Goal: Obtain resource: Download file/media

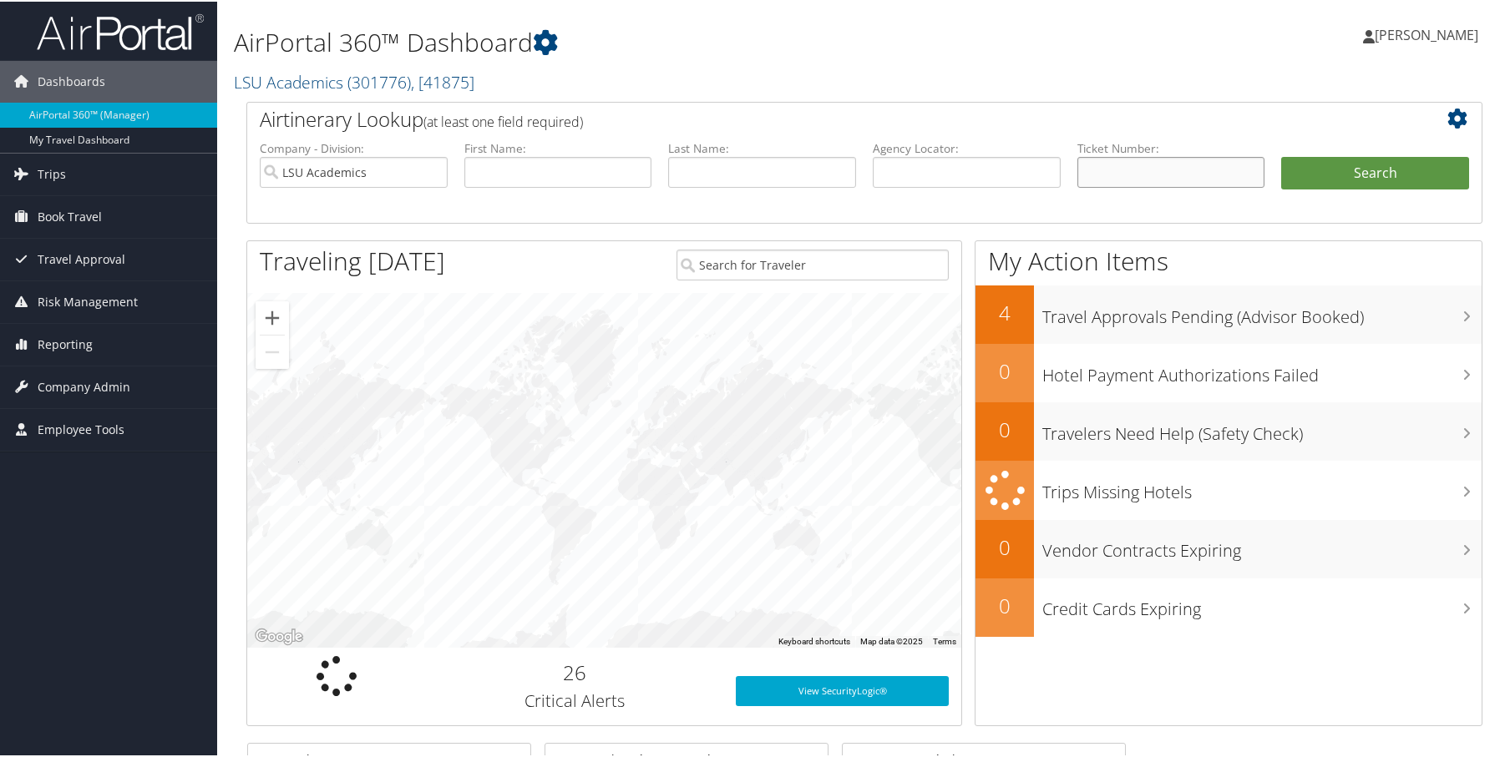
click at [1140, 174] on input "text" at bounding box center [1171, 170] width 188 height 31
paste input "8900897606993"
type input "8900897606993"
click at [1290, 178] on button "Search" at bounding box center [1375, 171] width 188 height 33
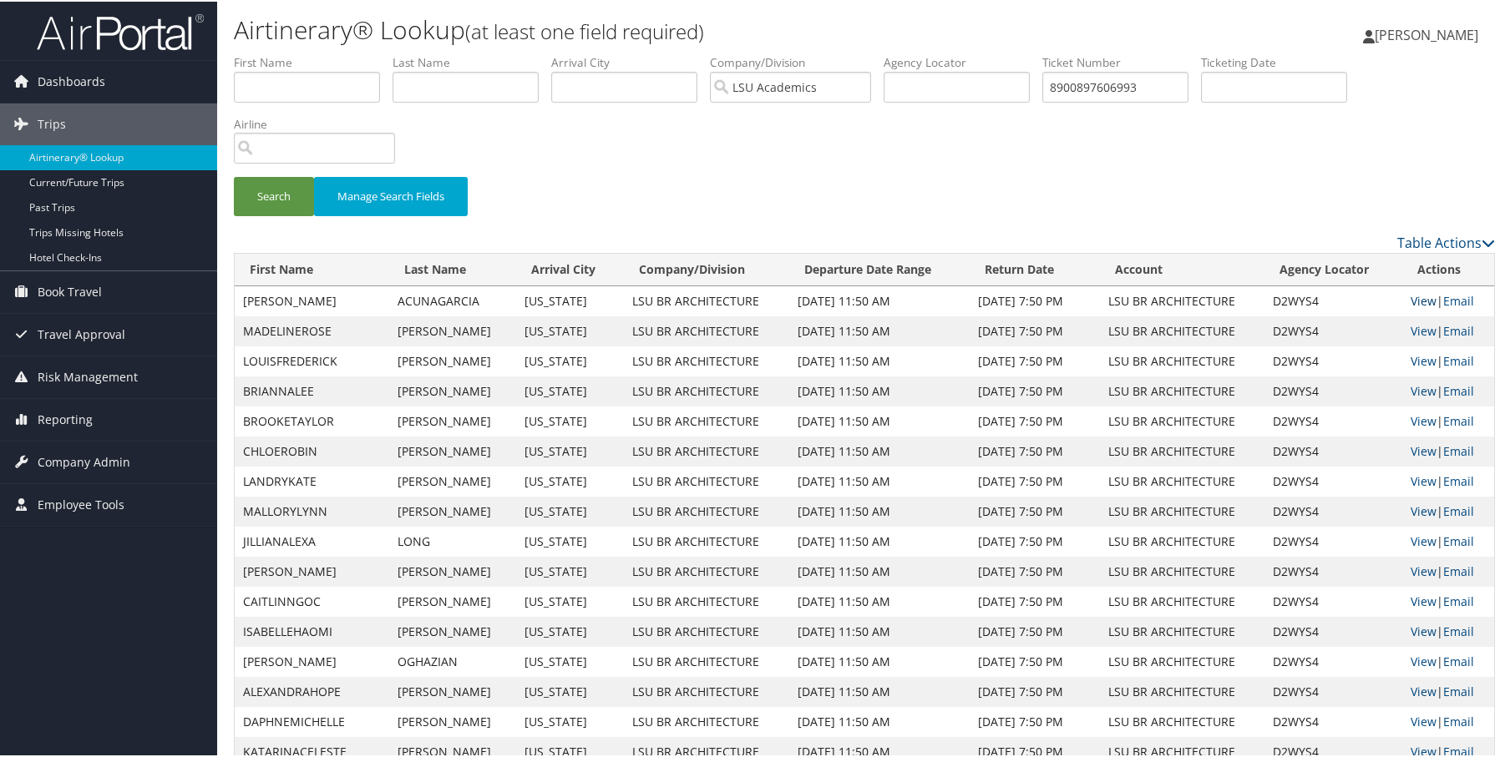
click at [1411, 304] on link "View" at bounding box center [1424, 299] width 26 height 16
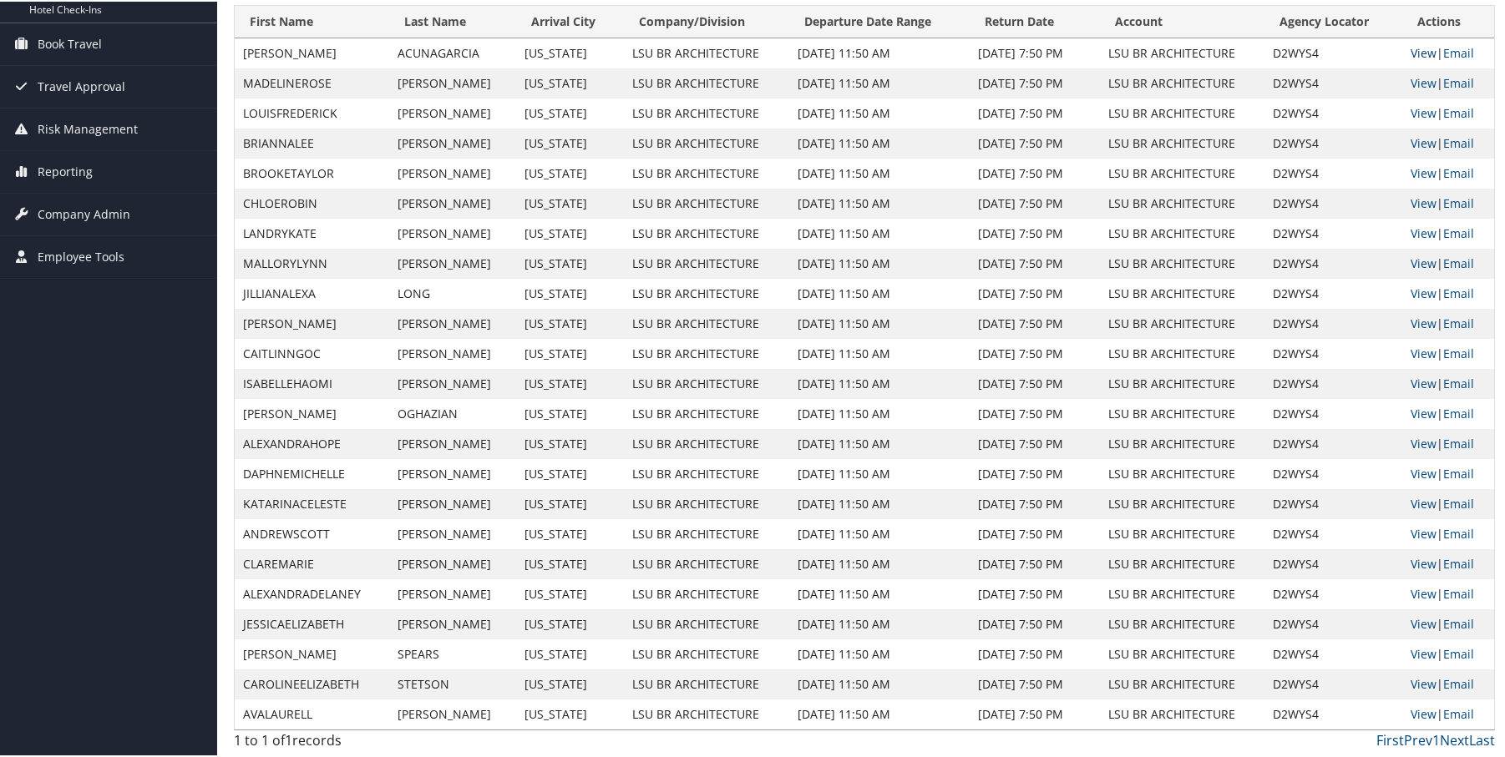
scroll to position [165, 0]
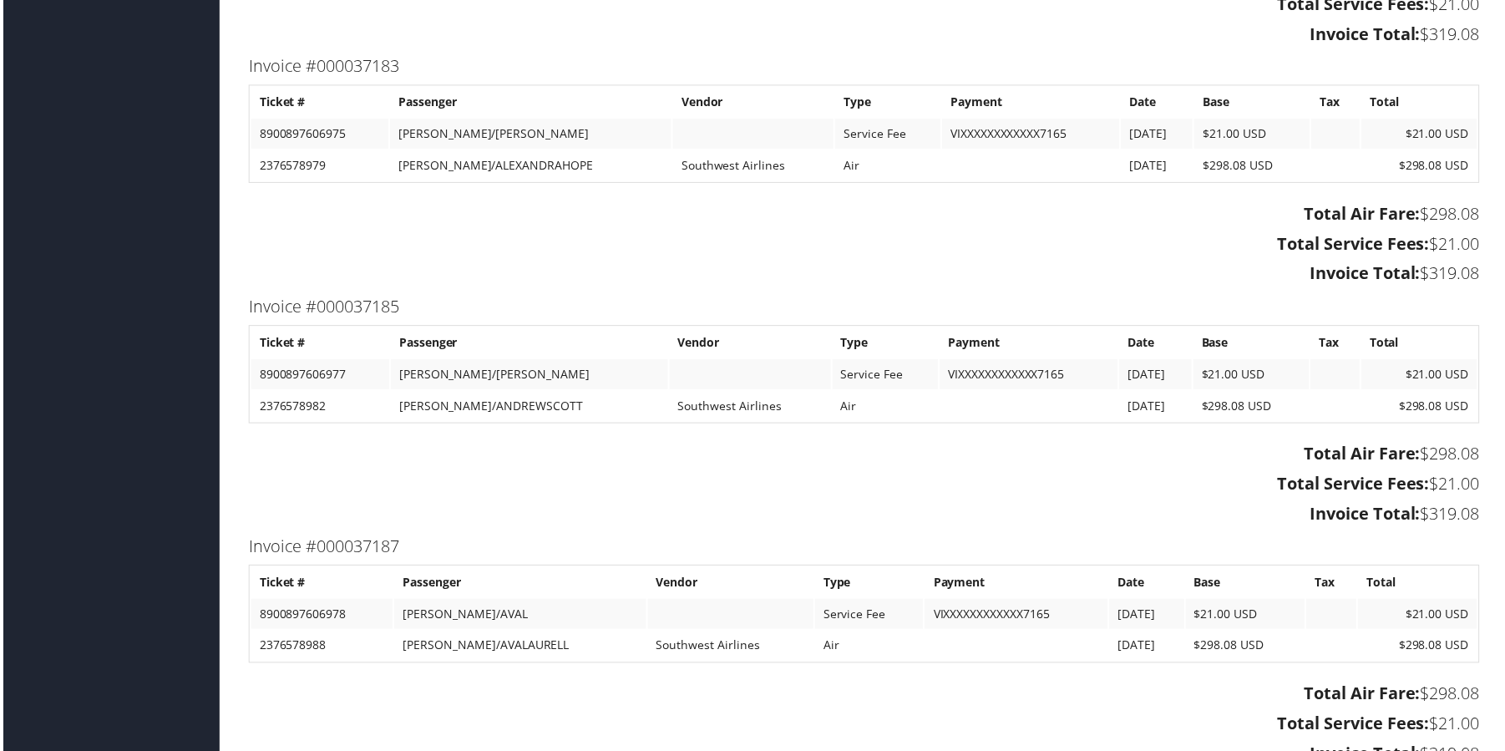
scroll to position [2945, 0]
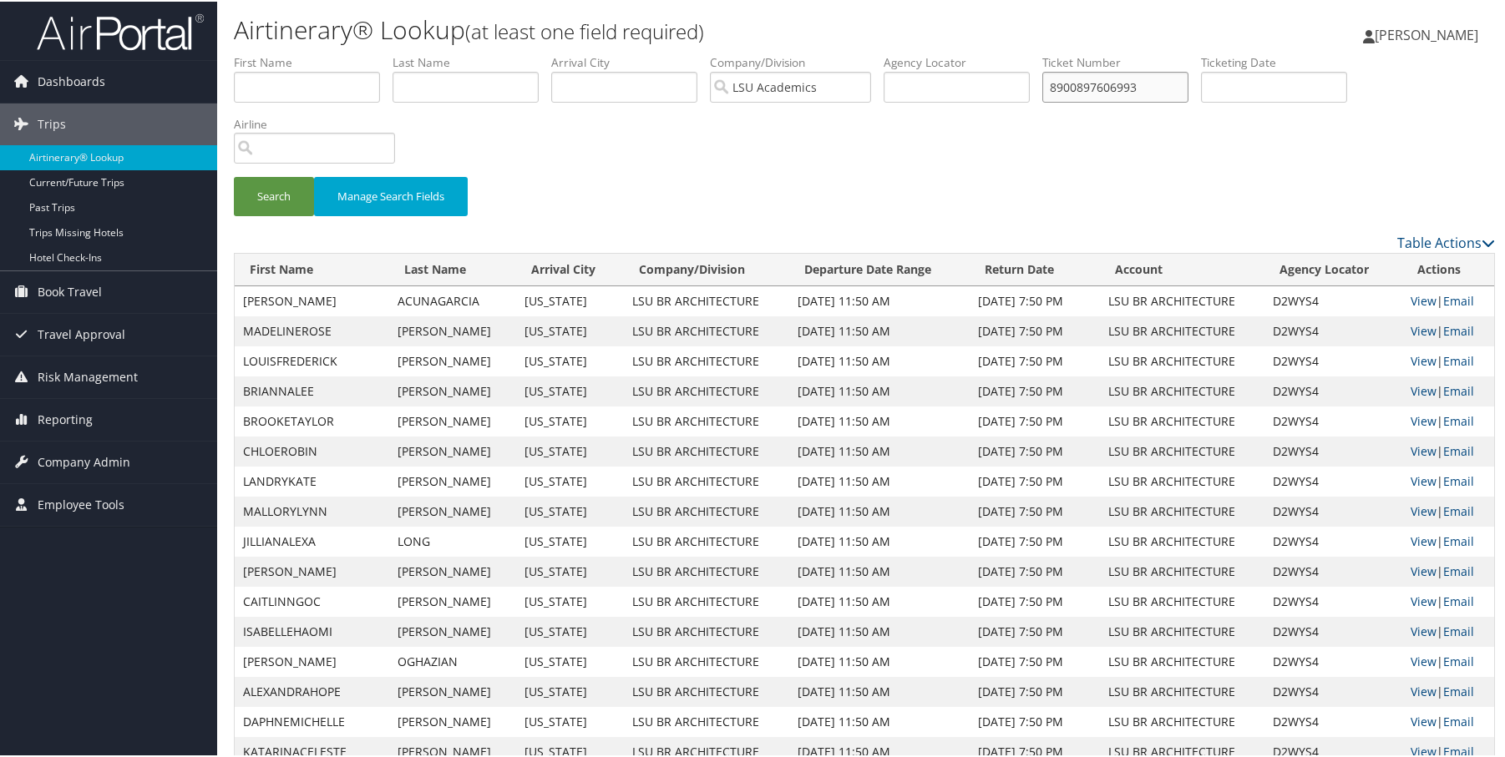
click at [1151, 89] on input "8900897606993" at bounding box center [1115, 85] width 146 height 31
paste input "8900897606992"
type input "8900897606992"
drag, startPoint x: 294, startPoint y: 202, endPoint x: 312, endPoint y: 201, distance: 18.4
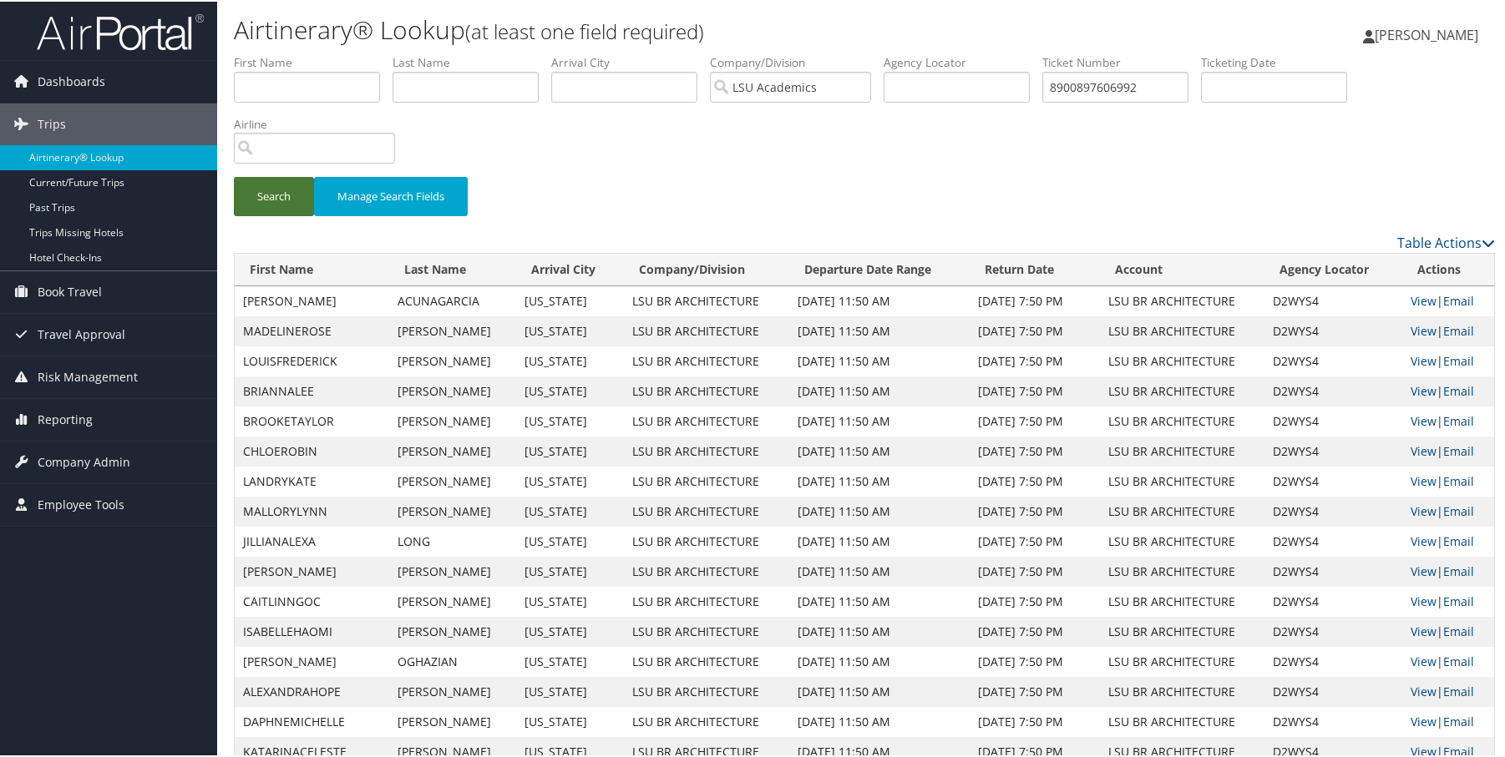
click at [293, 202] on button "Search" at bounding box center [274, 194] width 80 height 39
click at [1411, 297] on link "View" at bounding box center [1424, 299] width 26 height 16
click at [1140, 84] on input "8900897606992" at bounding box center [1115, 85] width 146 height 31
paste input "5262376579989"
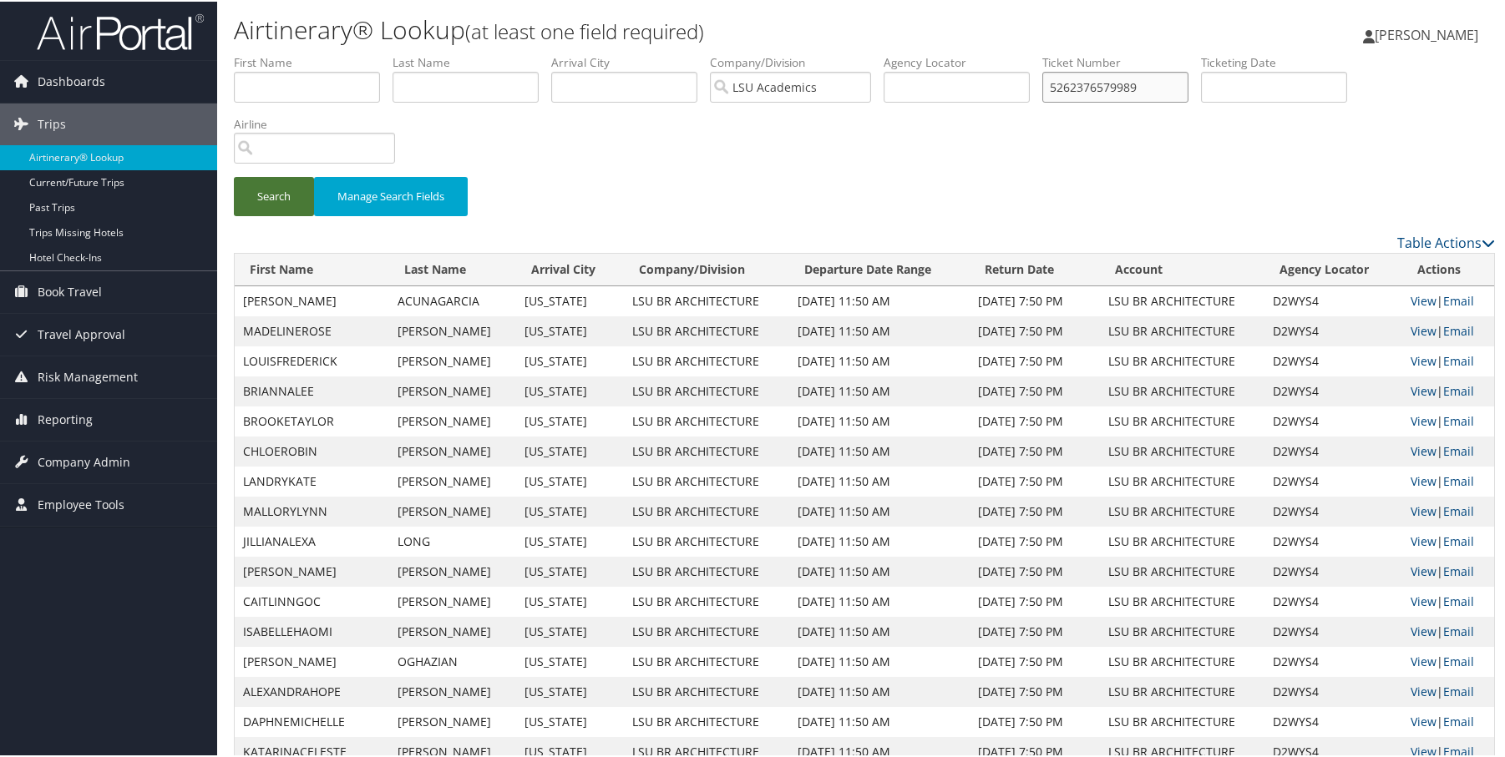
type input "5262376579989"
click at [285, 195] on button "Search" at bounding box center [274, 194] width 80 height 39
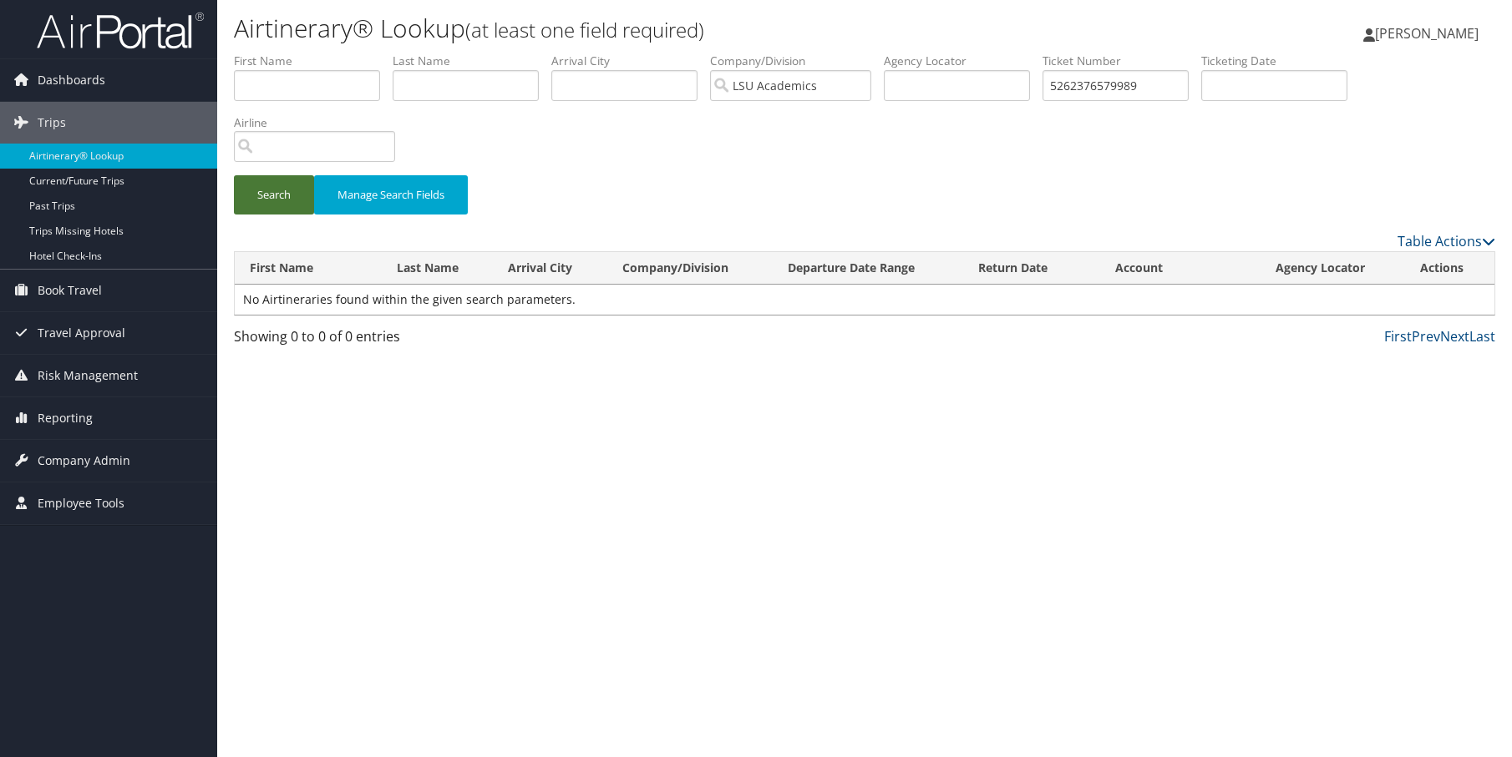
click at [280, 205] on button "Search" at bounding box center [274, 194] width 80 height 39
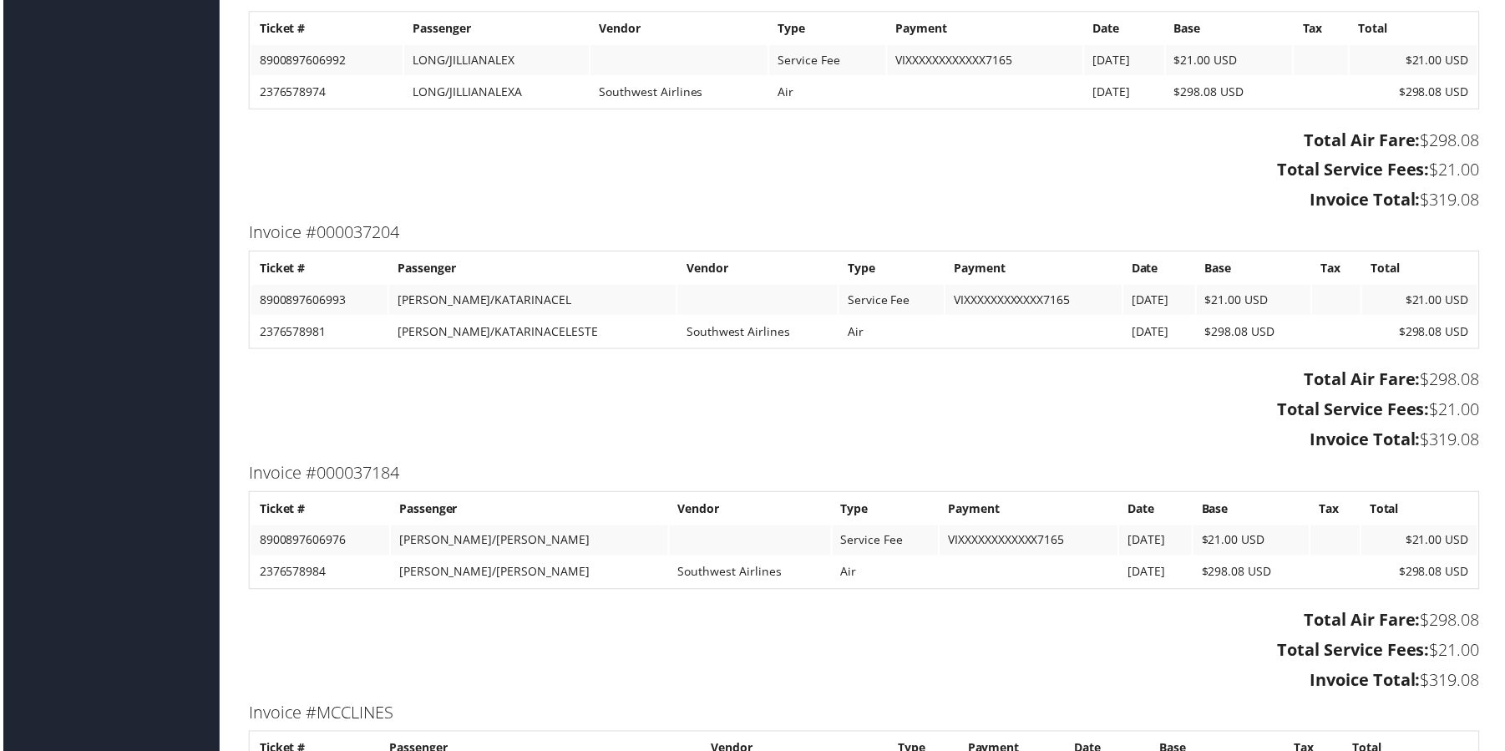
scroll to position [7578, 0]
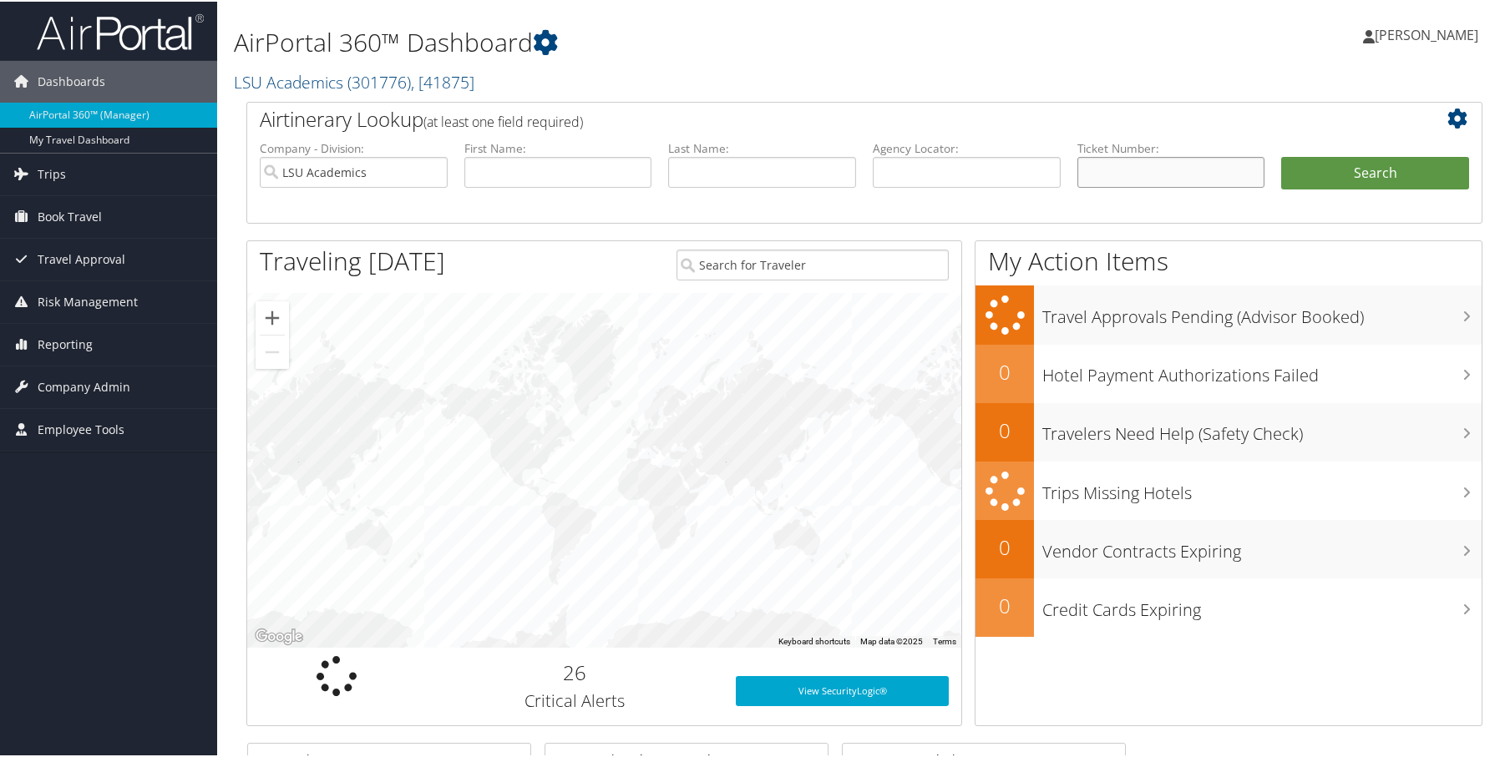
click at [1178, 167] on input "text" at bounding box center [1171, 170] width 188 height 31
paste input "8900897606974"
type input "8900897606974"
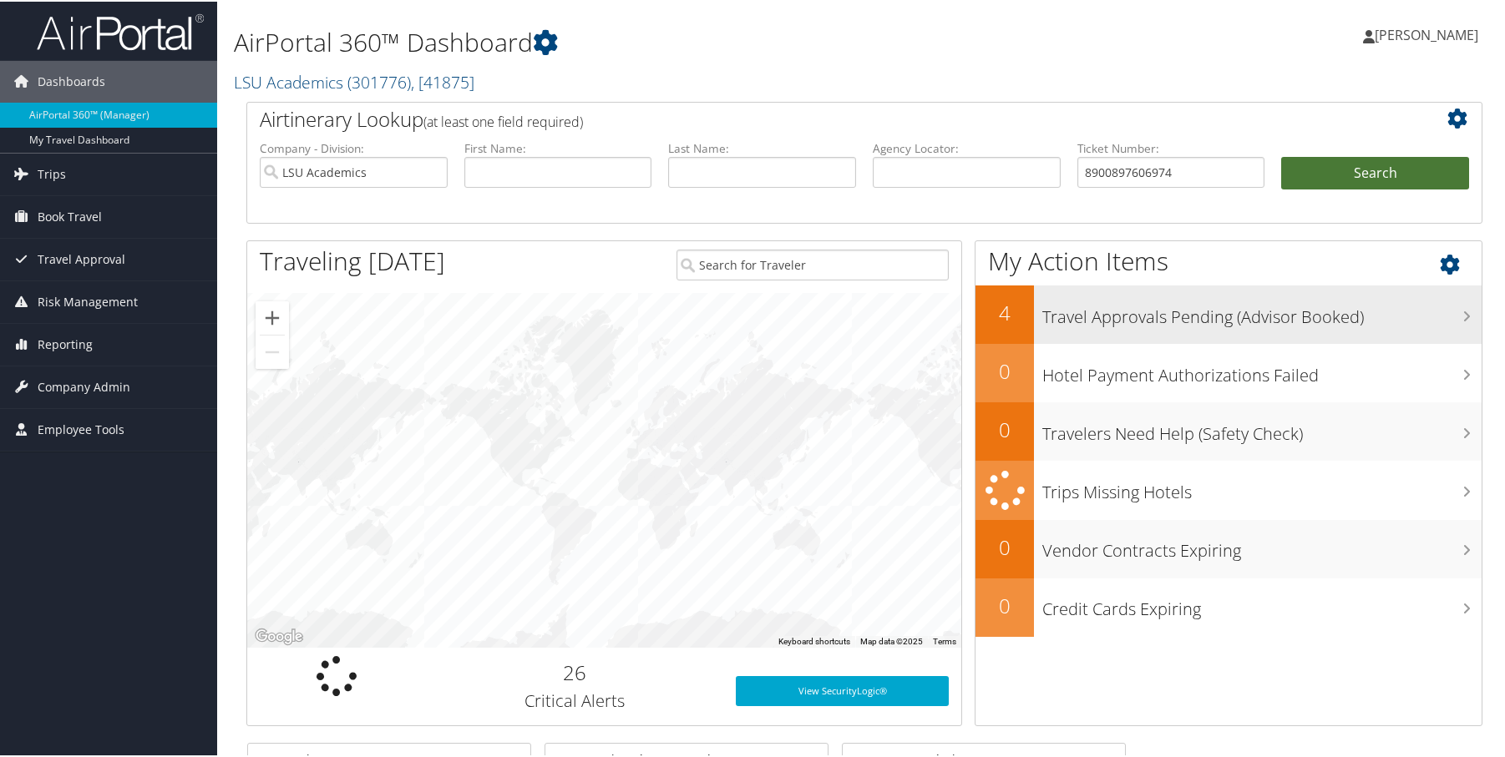
drag, startPoint x: 1355, startPoint y: 173, endPoint x: 1381, endPoint y: 287, distance: 117.5
click at [1354, 173] on button "Search" at bounding box center [1375, 171] width 188 height 33
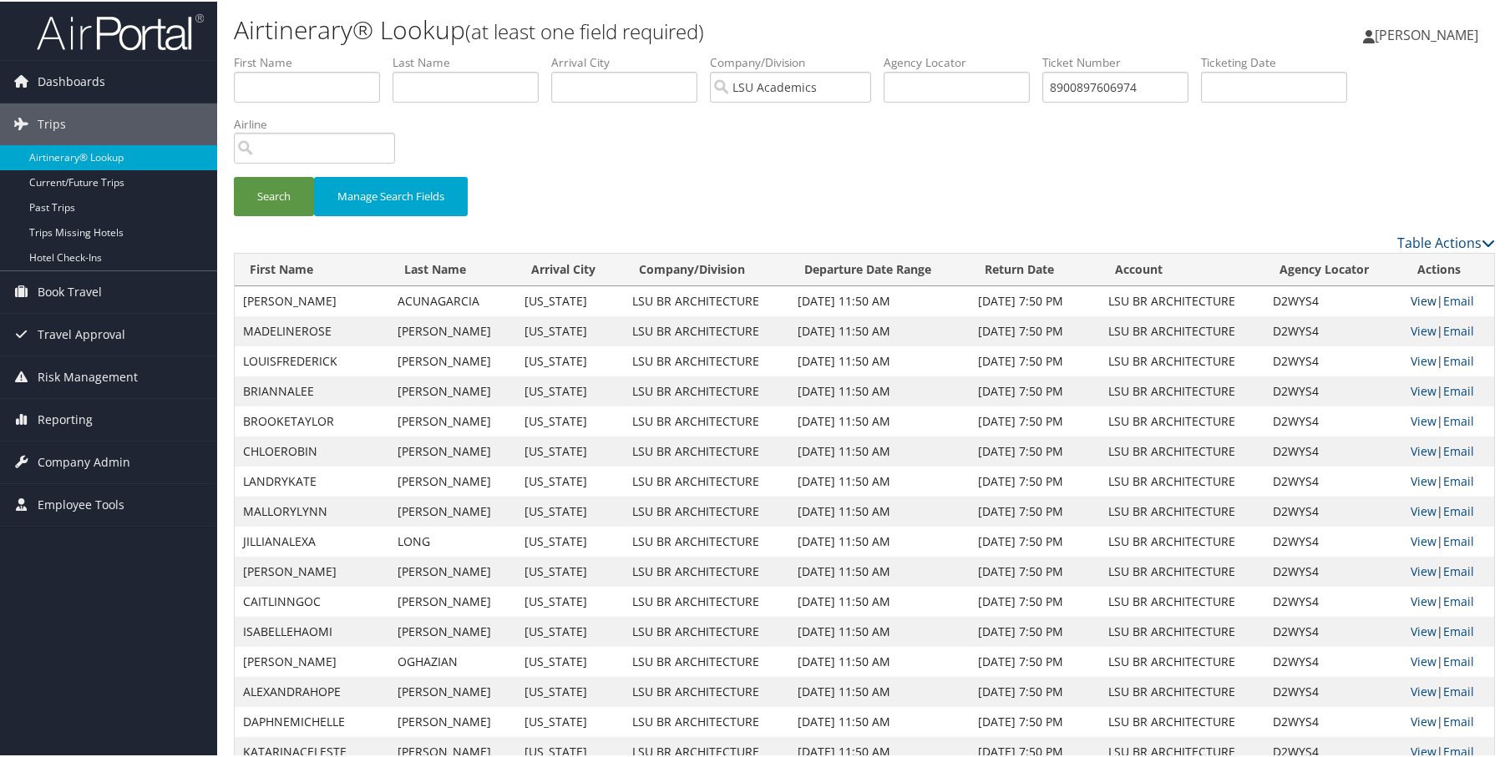
click at [1419, 291] on link "View" at bounding box center [1424, 299] width 26 height 16
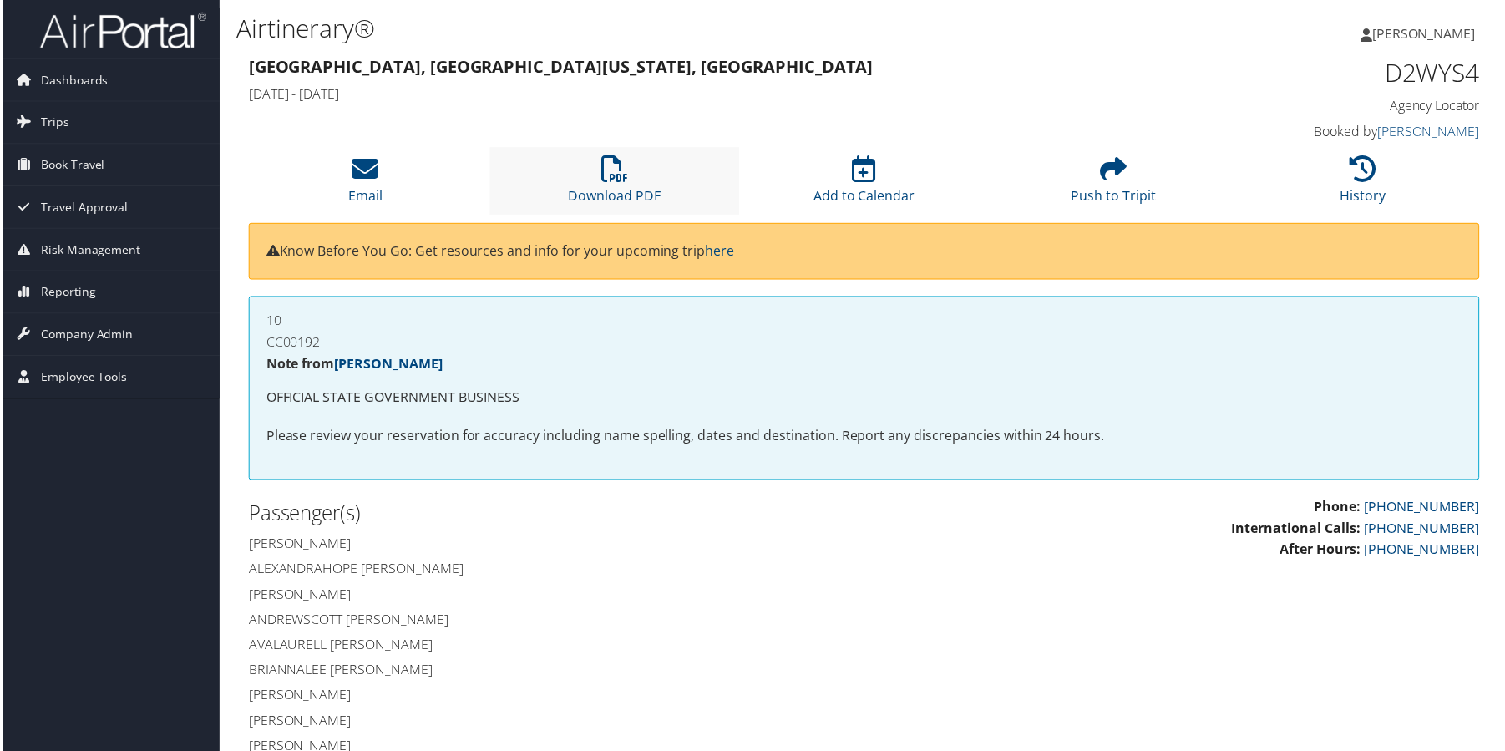
click at [622, 185] on li "Download PDF" at bounding box center [614, 182] width 251 height 68
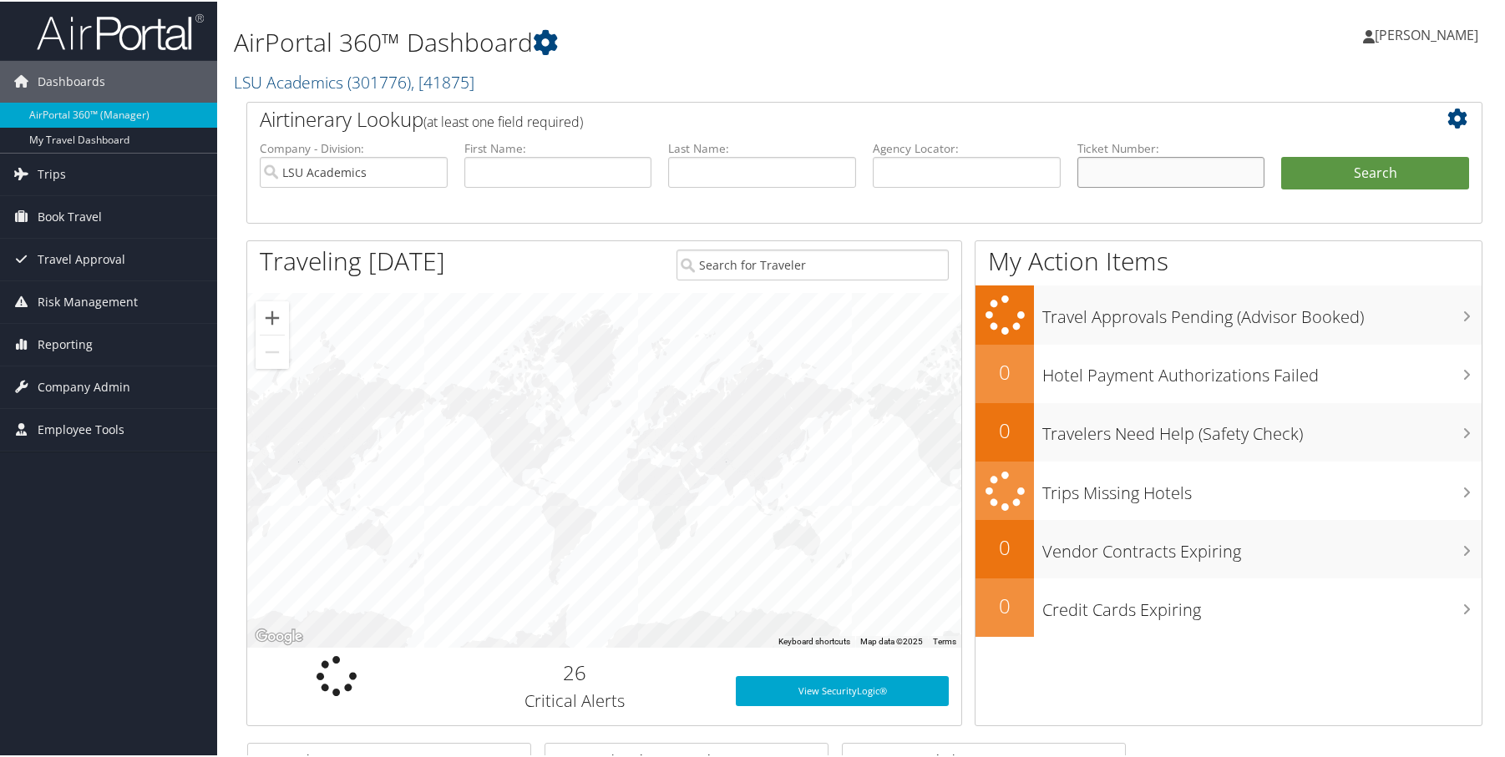
click at [1138, 156] on input "text" at bounding box center [1171, 170] width 188 height 31
paste input "8900897608913"
type input "8900897608913"
click at [1323, 171] on button "Search" at bounding box center [1375, 171] width 188 height 33
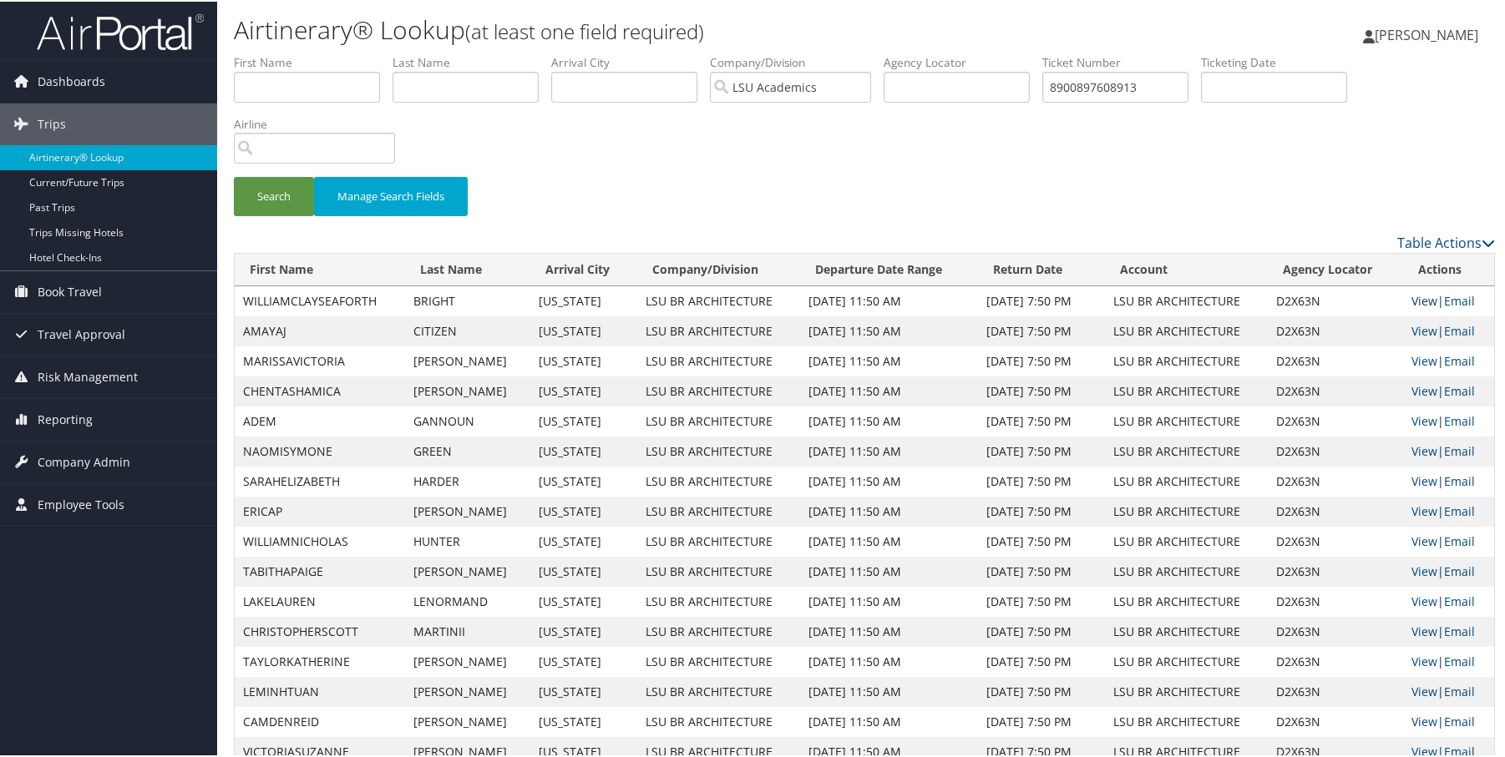
click at [1419, 298] on link "View" at bounding box center [1424, 299] width 26 height 16
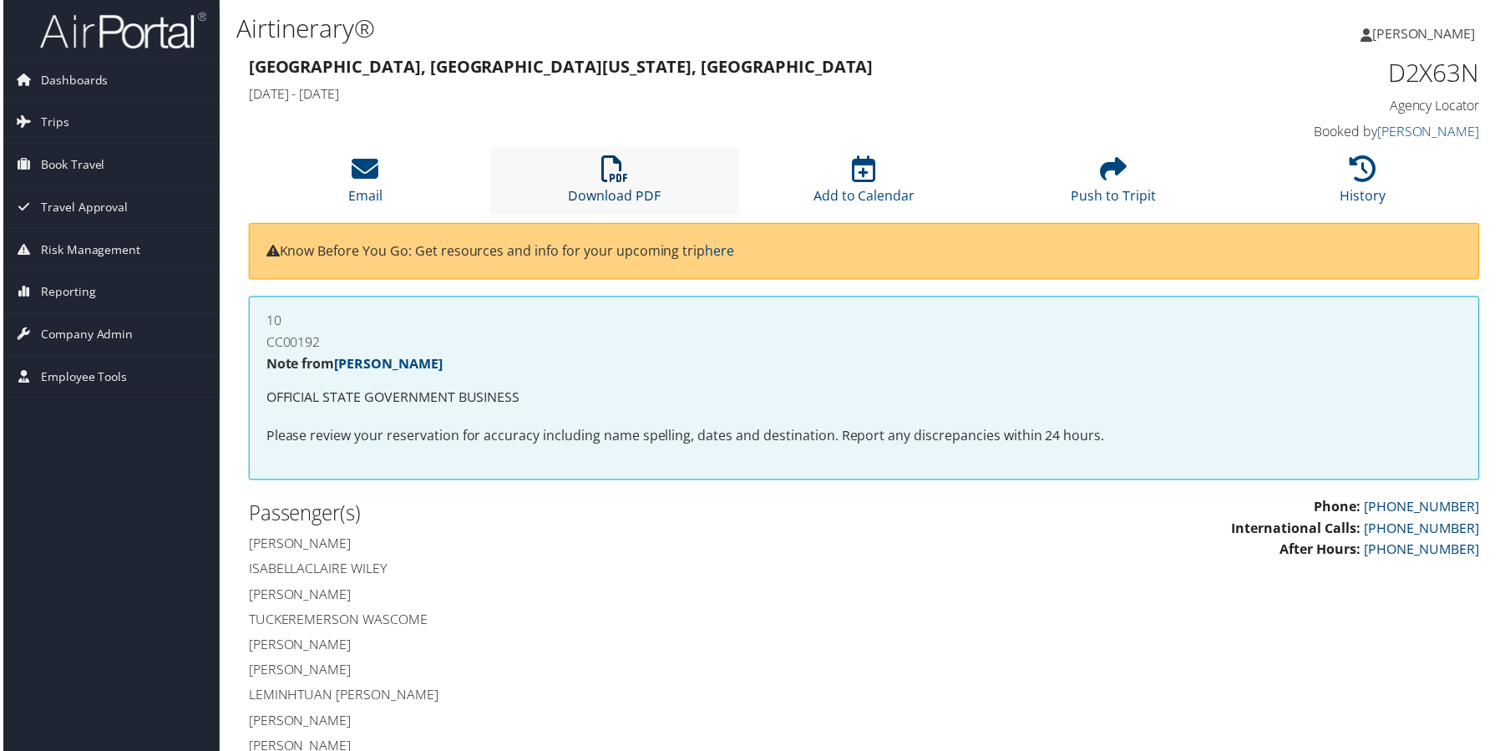
click at [615, 195] on link "Download PDF" at bounding box center [614, 185] width 93 height 40
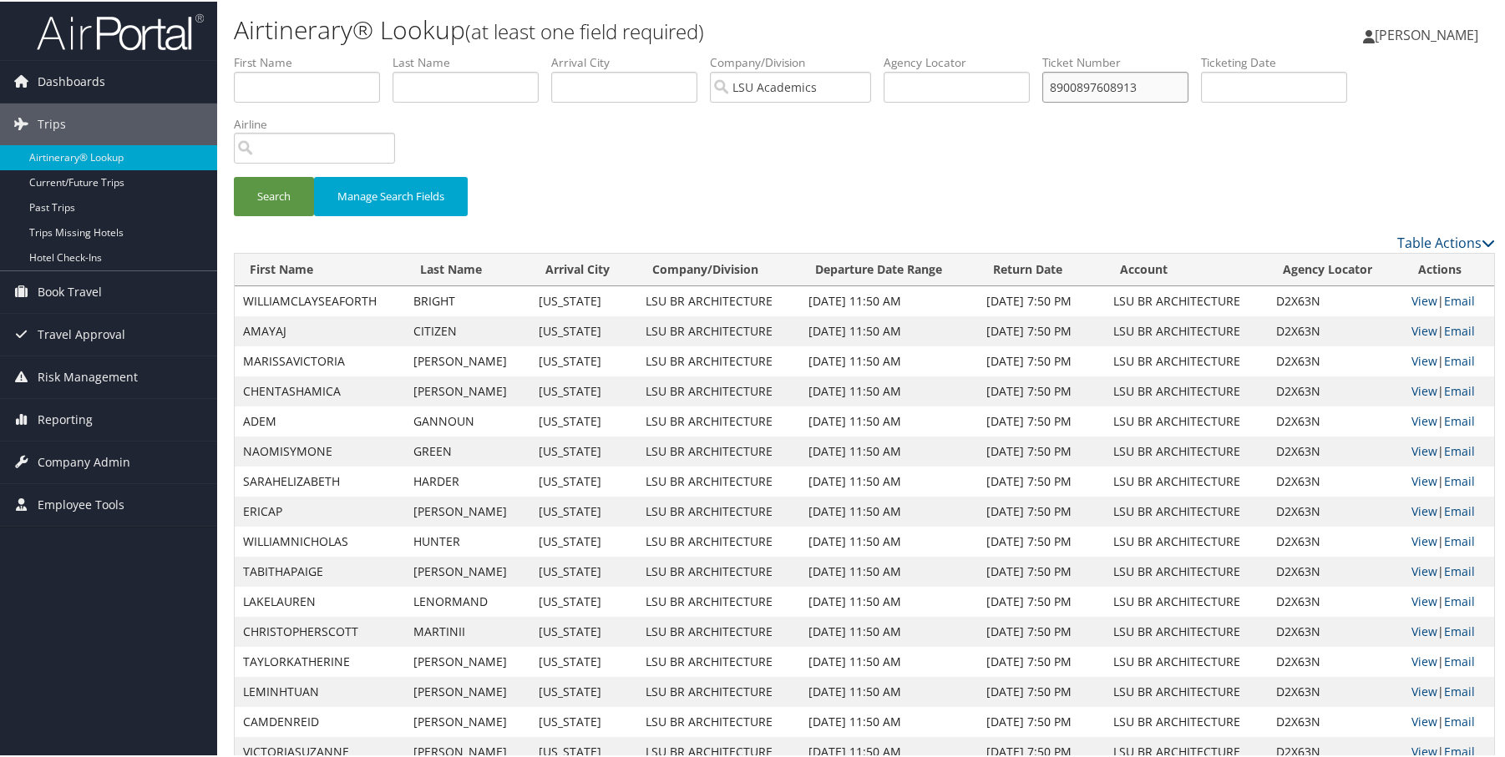
click at [1131, 91] on input "8900897608913" at bounding box center [1115, 85] width 146 height 31
paste input "5262376578966"
type input "5262376578966"
click at [296, 197] on button "Search" at bounding box center [274, 194] width 80 height 39
